Goal: Task Accomplishment & Management: Complete application form

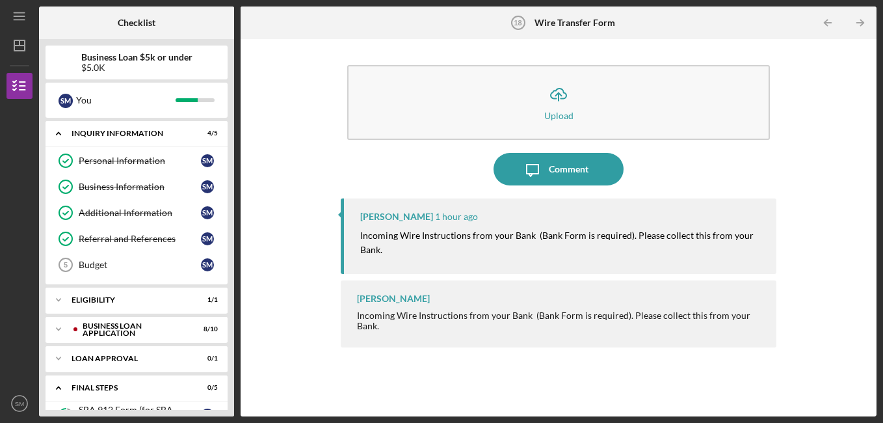
scroll to position [139, 0]
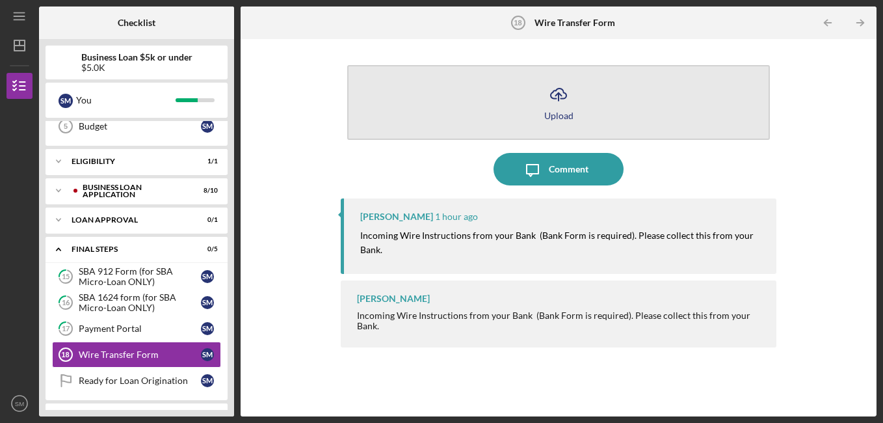
click at [558, 101] on icon "Icon/Upload" at bounding box center [558, 94] width 33 height 33
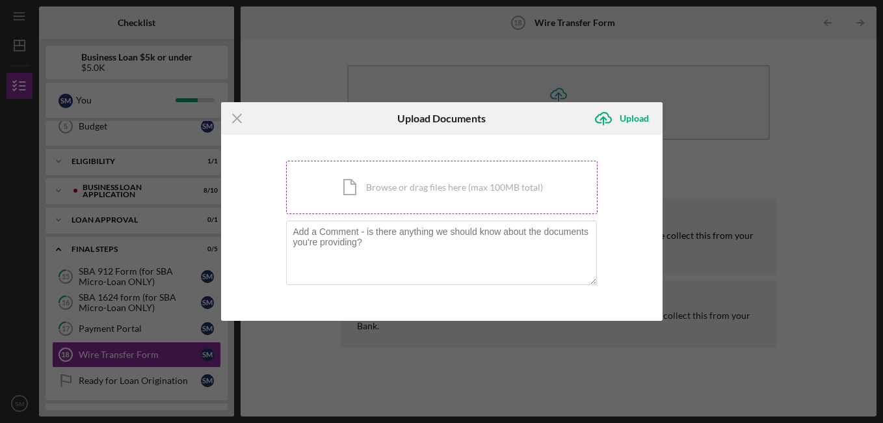
click at [478, 186] on div "Icon/Document Browse or drag files here (max 100MB total) Tap to choose files o…" at bounding box center [442, 187] width 312 height 53
click at [443, 178] on div "Icon/Document Browse or drag files here (max 100MB total) Tap to choose files o…" at bounding box center [442, 187] width 312 height 53
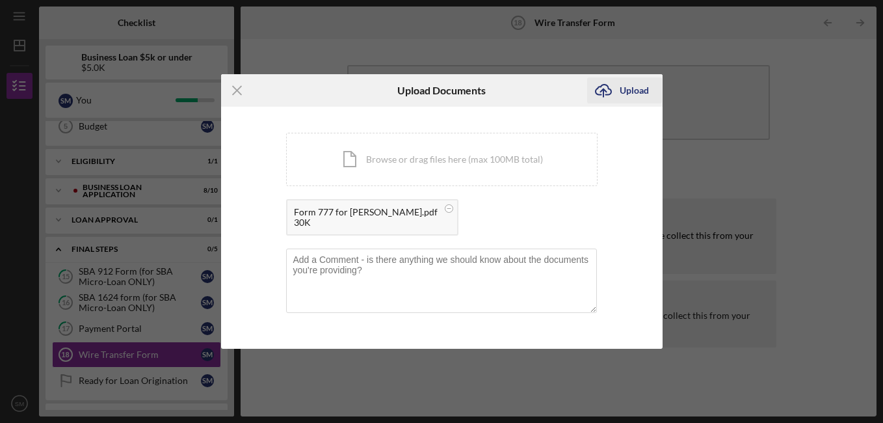
click at [623, 87] on div "Upload" at bounding box center [634, 90] width 29 height 26
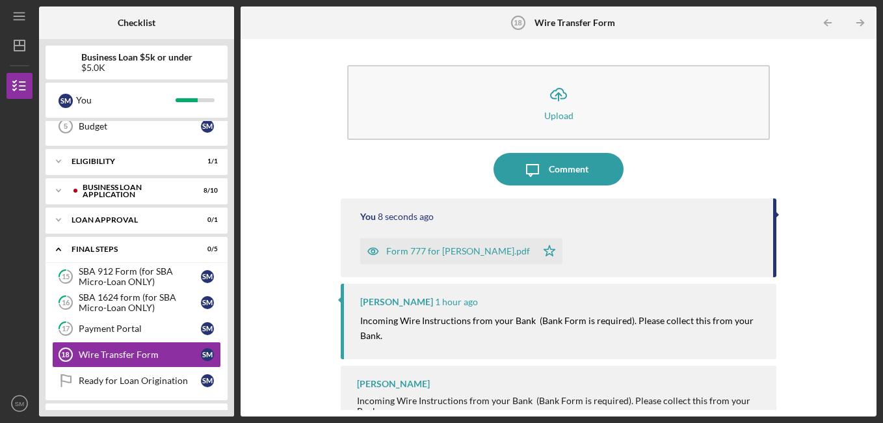
scroll to position [21, 0]
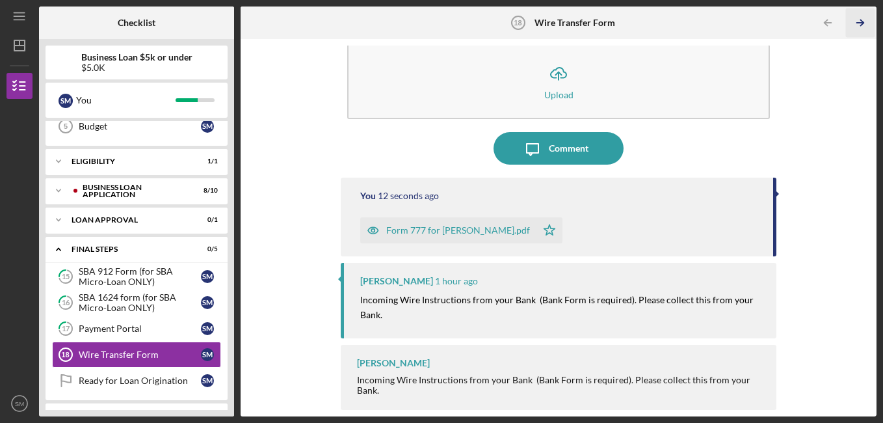
click at [861, 21] on icon "Icon/Table Pagination Arrow" at bounding box center [860, 22] width 29 height 29
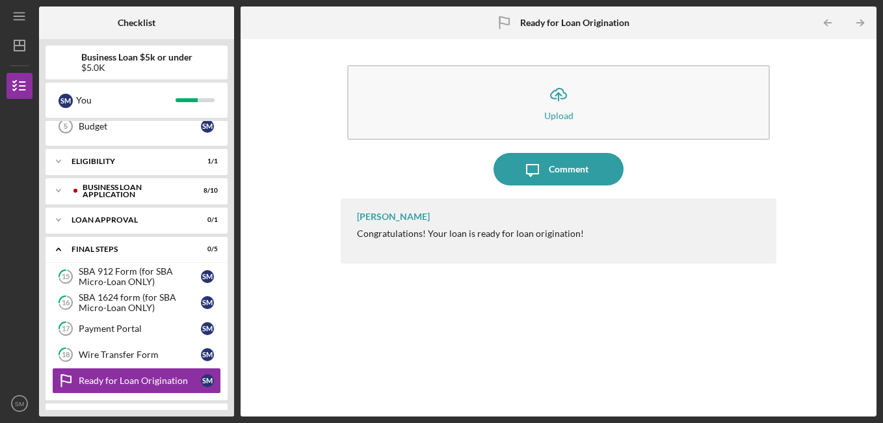
click at [220, 87] on div "S M You" at bounding box center [137, 100] width 182 height 35
click at [60, 219] on polyline at bounding box center [59, 220] width 4 height 3
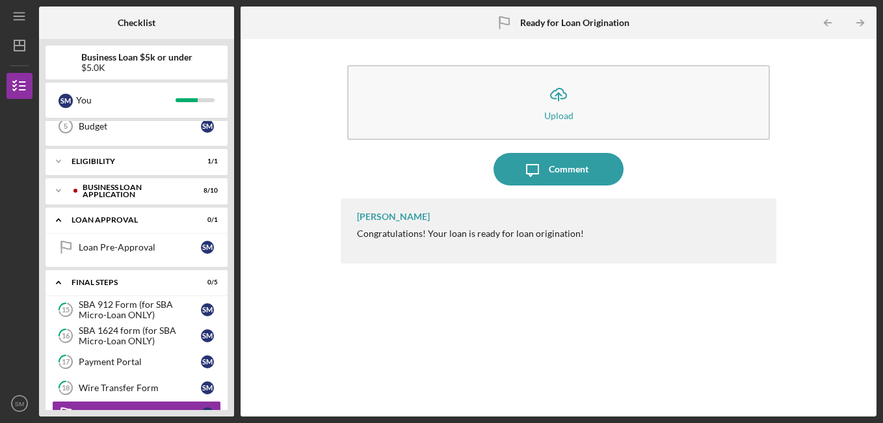
click at [267, 99] on div "Icon/Upload Upload Icon/Message Comment [PERSON_NAME] Congratulations! Your loa…" at bounding box center [558, 228] width 623 height 364
